Goal: Find specific page/section: Find specific page/section

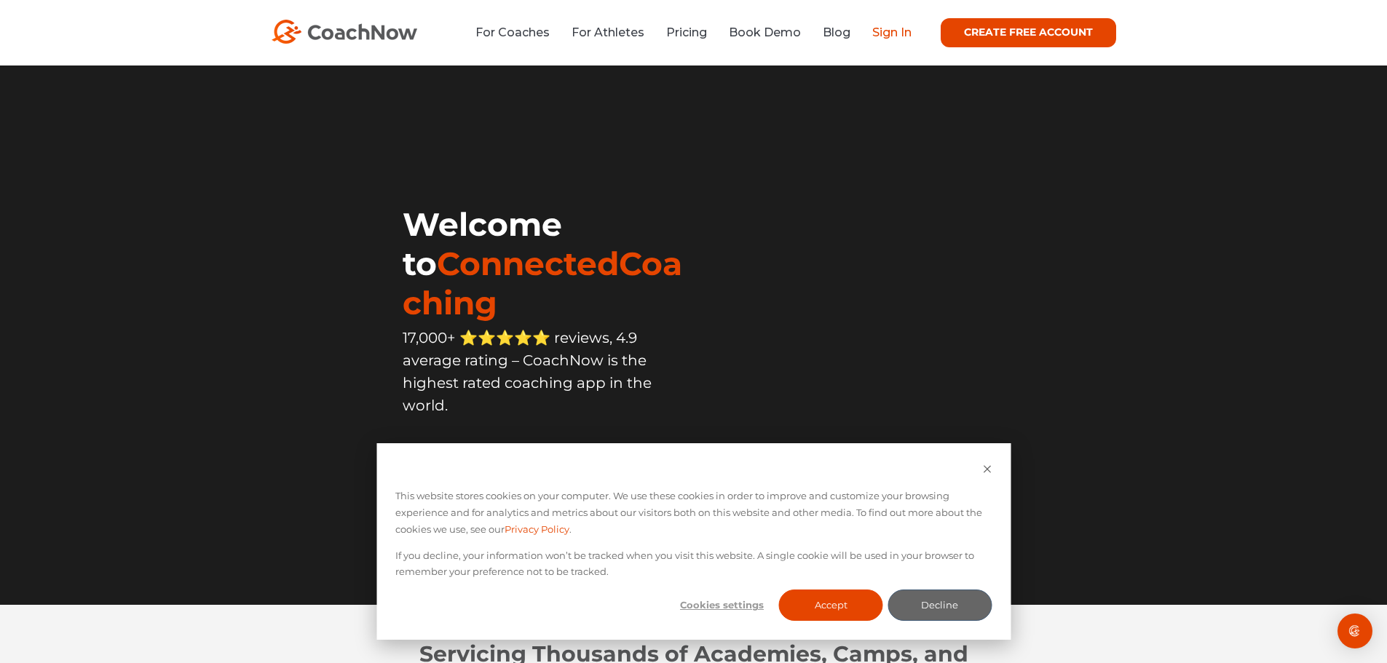
click at [897, 37] on link "Sign In" at bounding box center [891, 32] width 39 height 14
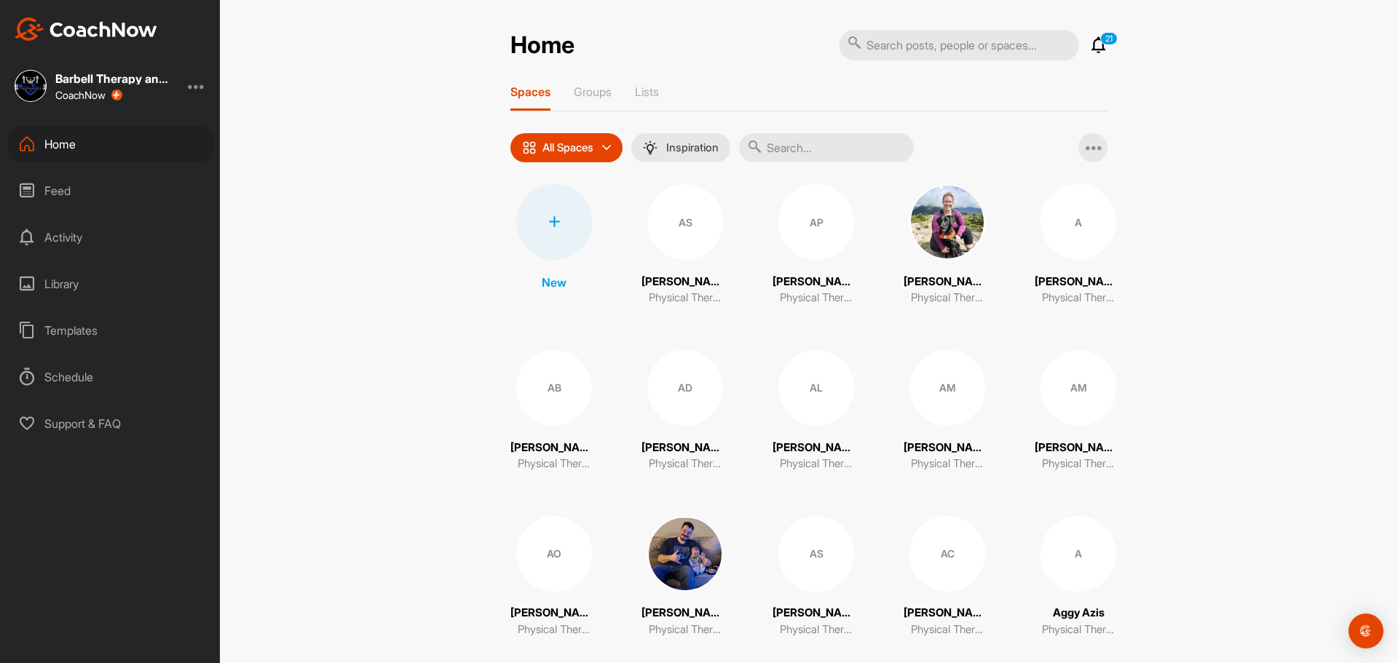
click at [939, 55] on input "text" at bounding box center [959, 45] width 240 height 31
type input "genie"
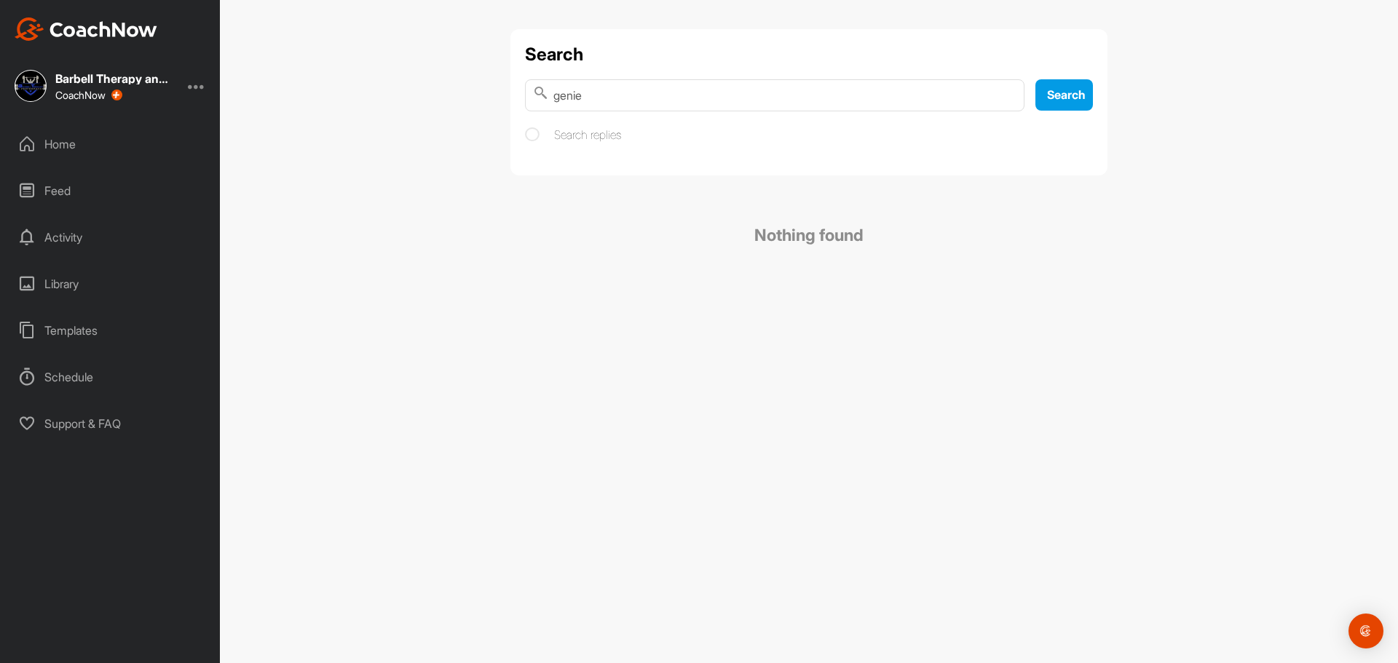
click at [909, 90] on input "genie" at bounding box center [774, 95] width 499 height 32
type input "barbell therapy"
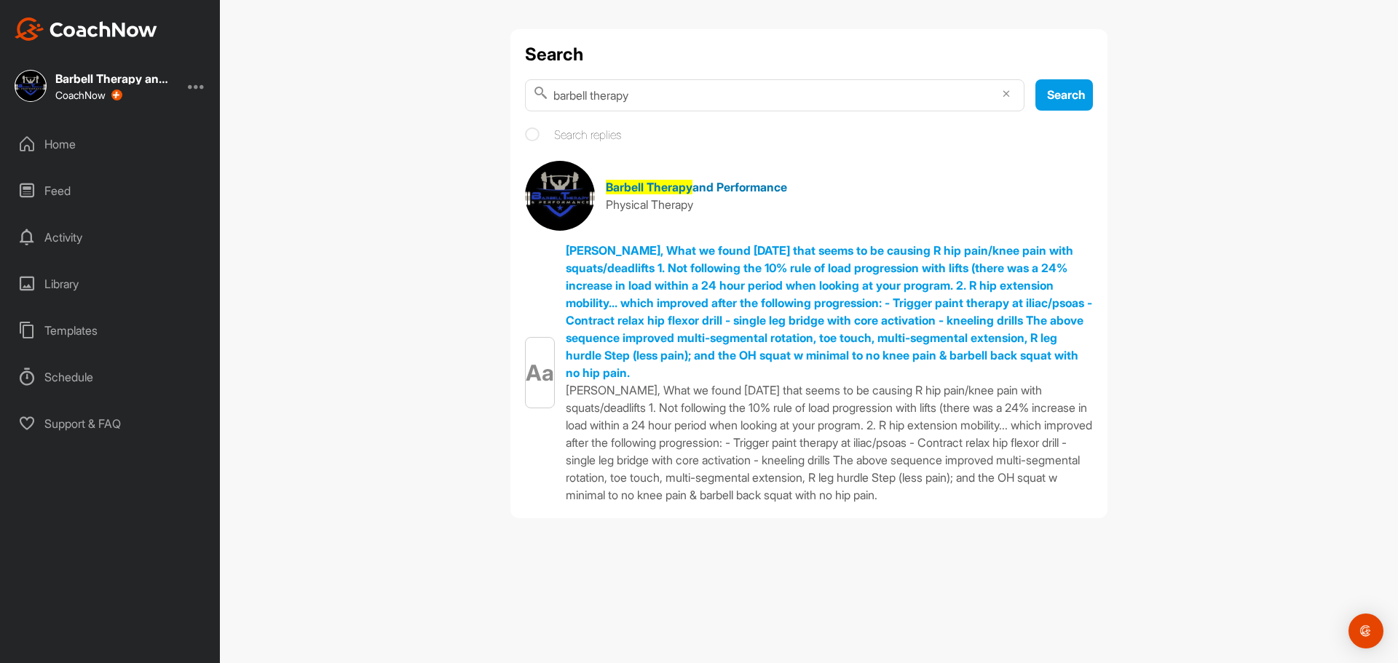
click at [727, 185] on span "and Performance" at bounding box center [739, 187] width 95 height 15
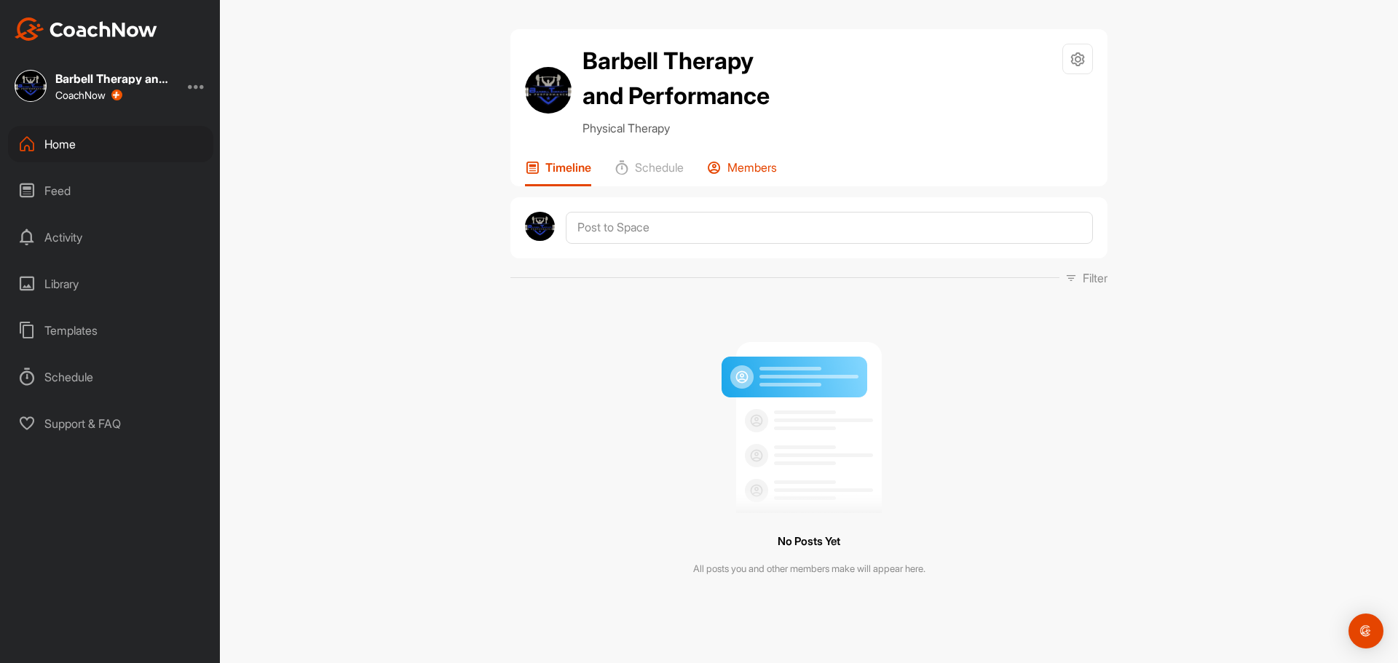
click at [754, 160] on p "Members" at bounding box center [752, 167] width 50 height 15
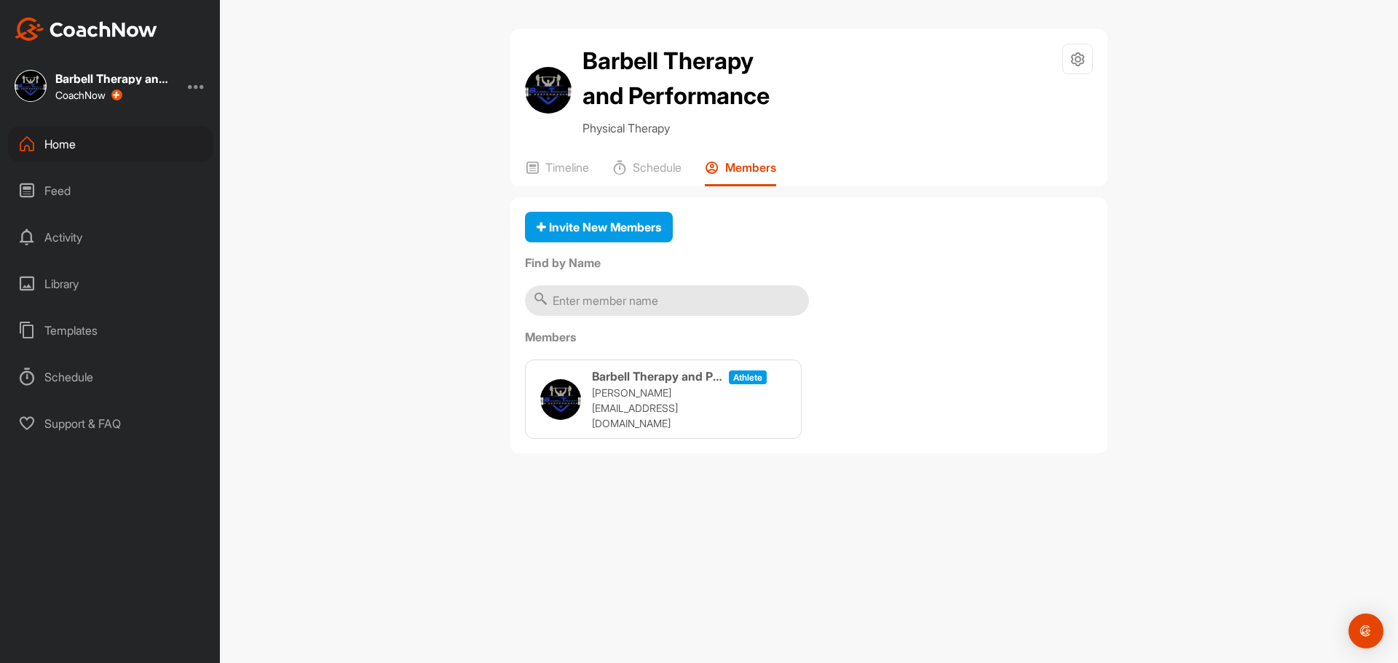
click at [662, 385] on h3 "Barbell Therapy and Performance" at bounding box center [657, 376] width 131 height 17
click at [47, 192] on div "Feed" at bounding box center [110, 191] width 205 height 36
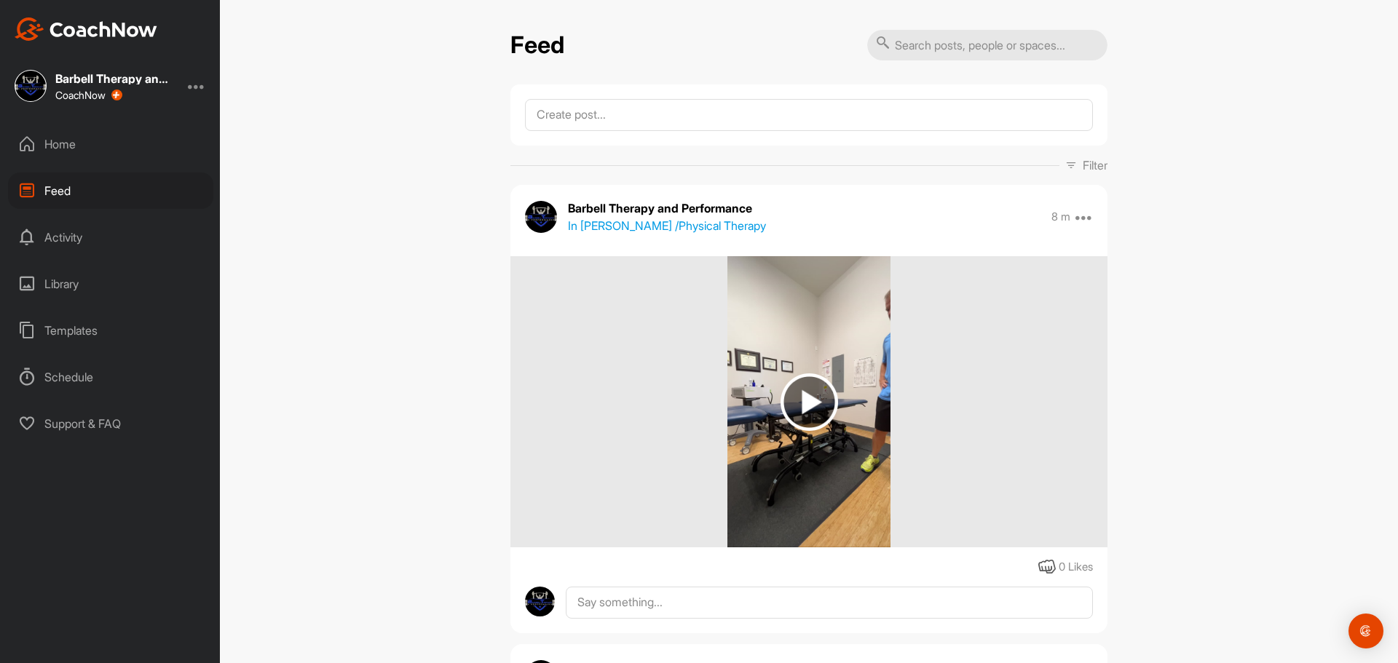
click at [973, 44] on input "text" at bounding box center [987, 45] width 240 height 31
type input "genie"
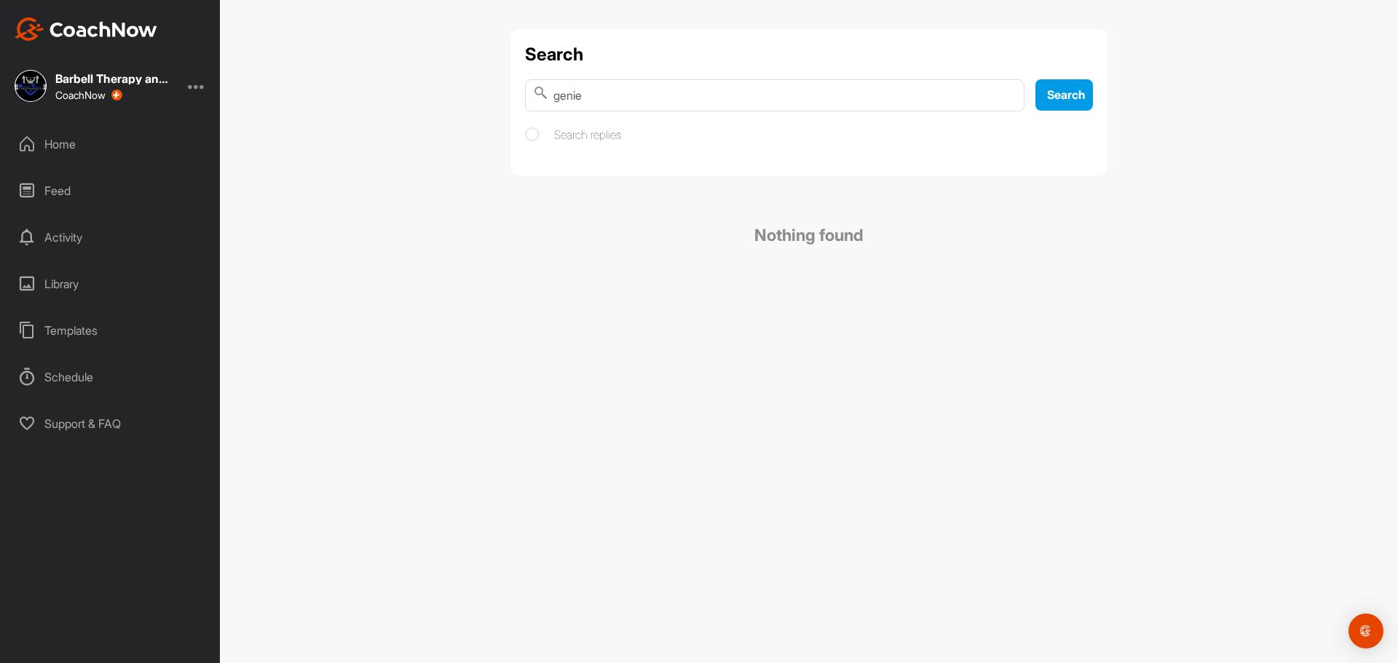
click at [817, 94] on input "genie" at bounding box center [774, 95] width 499 height 32
type input "jennings"
click at [1003, 98] on input "jennings" at bounding box center [774, 95] width 499 height 32
